Goal: Information Seeking & Learning: Learn about a topic

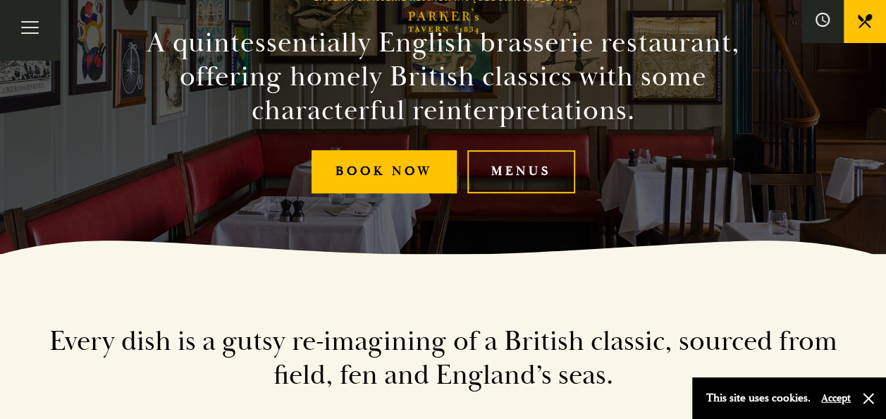
scroll to position [211, 0]
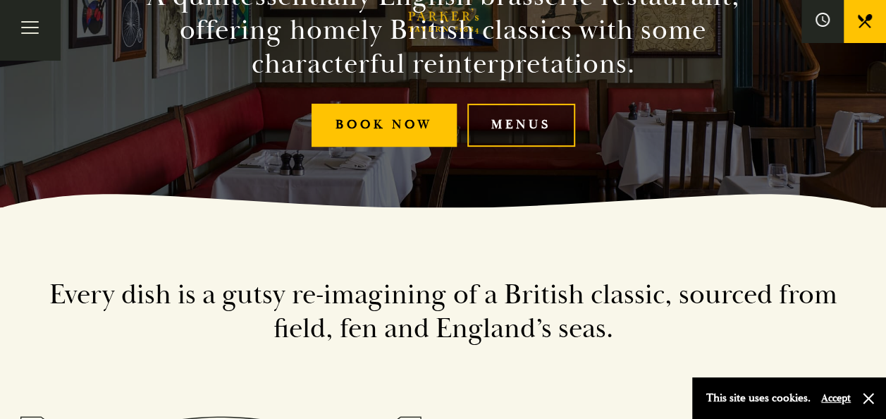
click at [526, 129] on link "Menus" at bounding box center [521, 125] width 108 height 43
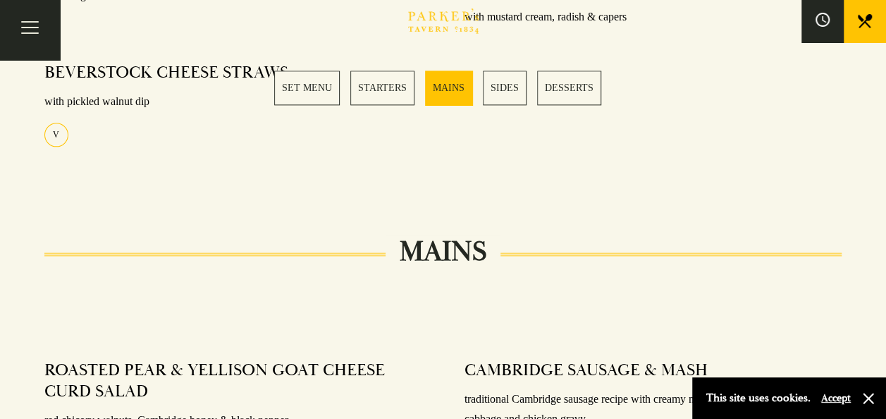
scroll to position [846, 0]
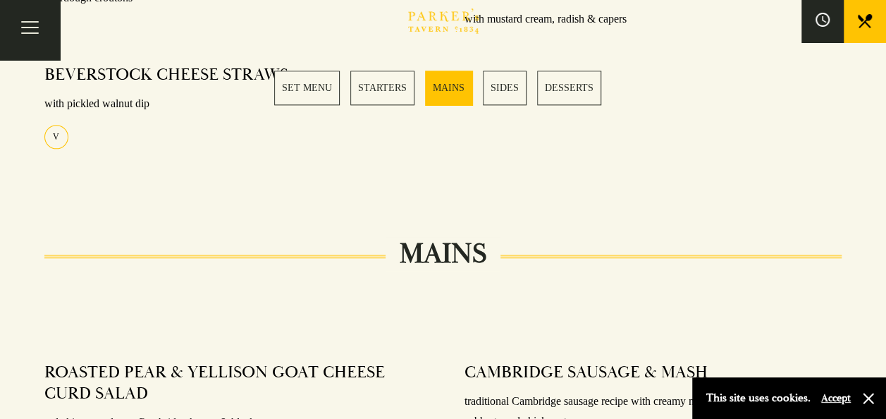
click at [459, 88] on link "MAINS" at bounding box center [448, 87] width 47 height 35
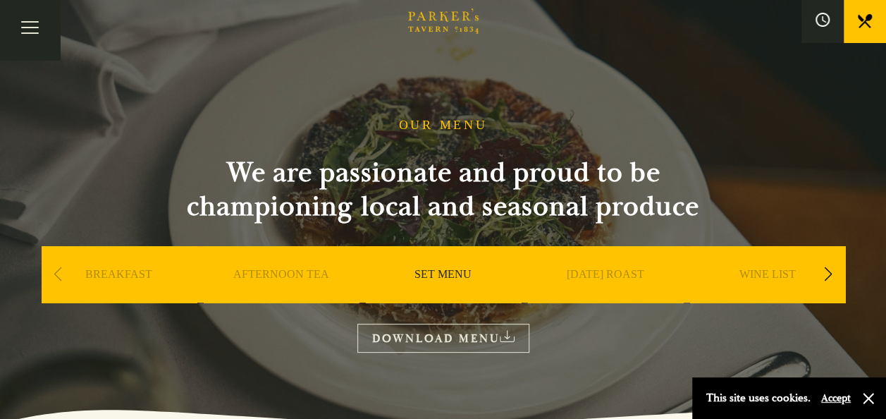
click at [827, 272] on div "Next slide" at bounding box center [828, 274] width 19 height 31
click at [624, 275] on link "A LA CARTE" at bounding box center [605, 295] width 66 height 56
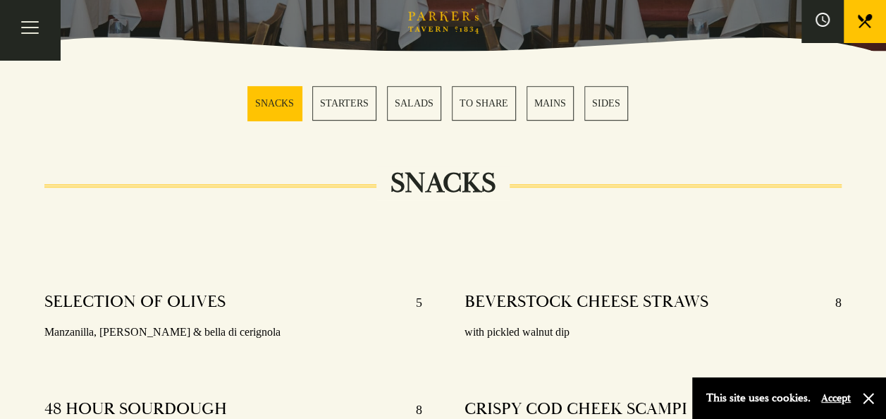
scroll to position [423, 0]
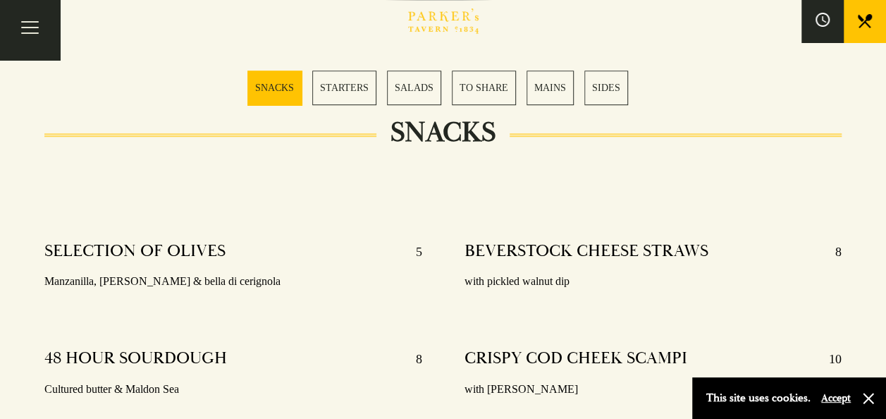
click at [551, 83] on link "MAINS" at bounding box center [549, 87] width 47 height 35
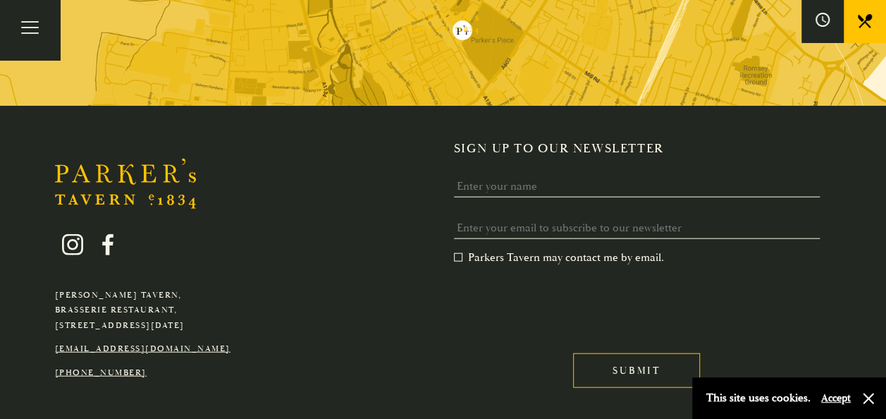
scroll to position [4191, 0]
